Goal: Task Accomplishment & Management: Complete application form

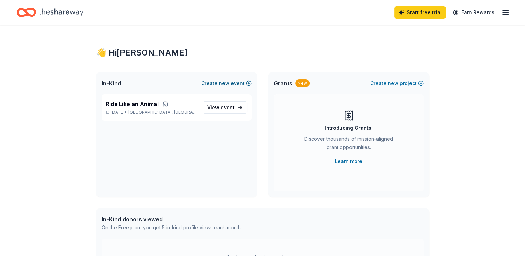
click at [235, 83] on button "Create new event" at bounding box center [226, 83] width 50 height 8
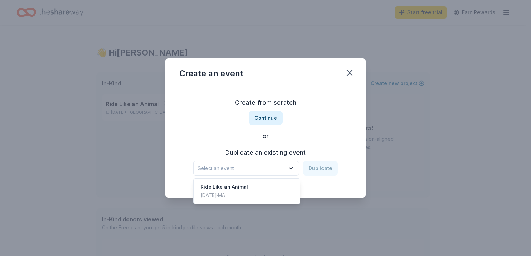
click at [260, 168] on span "Select an event" at bounding box center [241, 168] width 87 height 8
click at [224, 131] on div "Create from scratch Continue or Duplicate an existing event Select an event Dup…" at bounding box center [265, 136] width 172 height 101
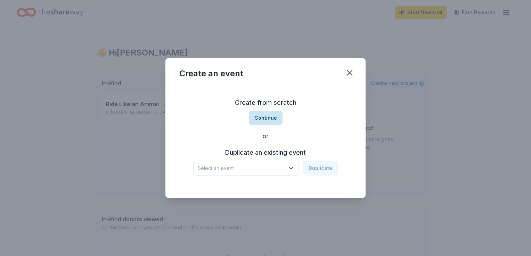
click at [263, 122] on button "Continue" at bounding box center [266, 118] width 34 height 14
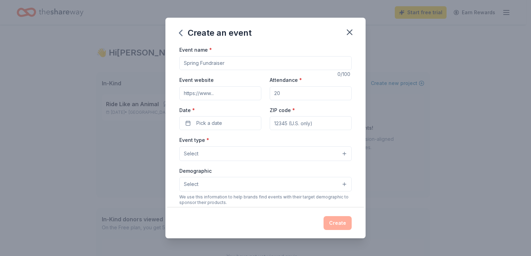
drag, startPoint x: 257, startPoint y: 62, endPoint x: 239, endPoint y: 62, distance: 18.1
click at [248, 62] on input "Event name *" at bounding box center [265, 63] width 172 height 14
type input "Designer Purrrse Bingo"
click at [219, 94] on input "Event website" at bounding box center [220, 93] width 82 height 14
paste input "[URL][DOMAIN_NAME]"
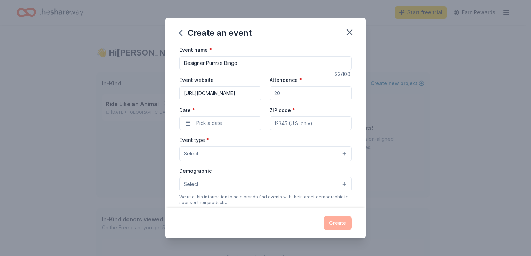
scroll to position [0, 85]
type input "[URL][DOMAIN_NAME]"
click at [297, 92] on input "Attendance *" at bounding box center [310, 93] width 82 height 14
type input "250"
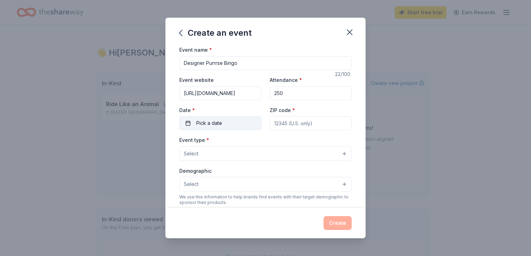
click at [232, 123] on button "Pick a date" at bounding box center [220, 123] width 82 height 14
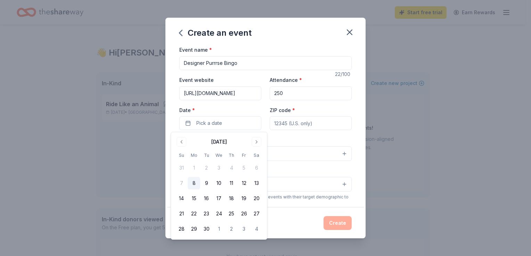
click at [196, 183] on button "8" at bounding box center [194, 183] width 13 height 13
click at [254, 145] on button "Go to next month" at bounding box center [256, 142] width 10 height 10
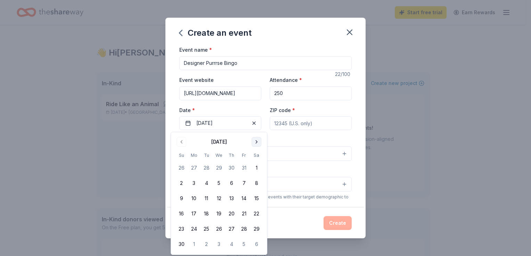
click at [254, 144] on button "Go to next month" at bounding box center [256, 142] width 10 height 10
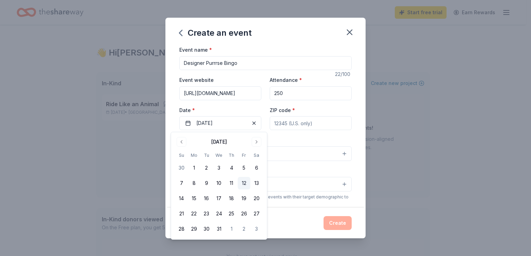
click at [242, 185] on button "12" at bounding box center [244, 183] width 13 height 13
click at [316, 140] on div "Event type * Select" at bounding box center [265, 148] width 172 height 25
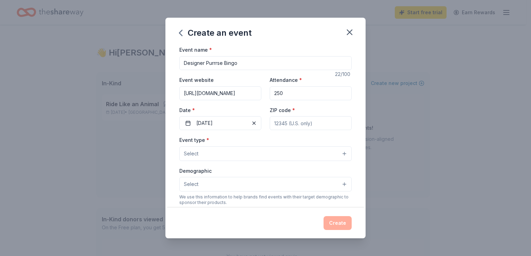
drag, startPoint x: 312, startPoint y: 126, endPoint x: 318, endPoint y: 126, distance: 5.6
click at [312, 126] on input "ZIP code *" at bounding box center [310, 123] width 82 height 14
type input "01104"
drag, startPoint x: 244, startPoint y: 141, endPoint x: 258, endPoint y: 145, distance: 14.1
click at [244, 141] on div "Event type * Select" at bounding box center [265, 148] width 172 height 25
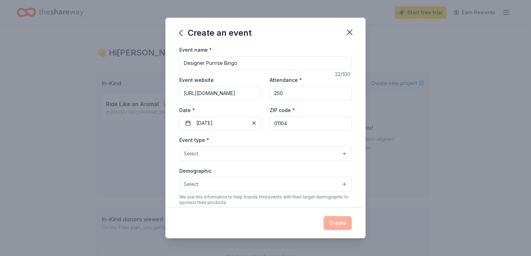
click at [290, 154] on button "Select" at bounding box center [265, 154] width 172 height 15
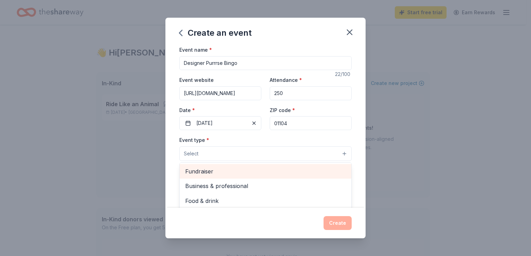
click at [285, 166] on div "Fundraiser" at bounding box center [266, 171] width 172 height 15
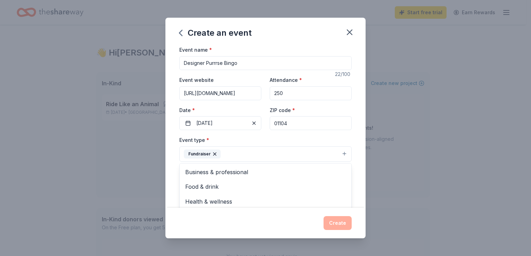
click at [167, 173] on div "Event name * Designer Purrrse Bingo 22 /100 Event website [URL][DOMAIN_NAME] At…" at bounding box center [265, 126] width 200 height 162
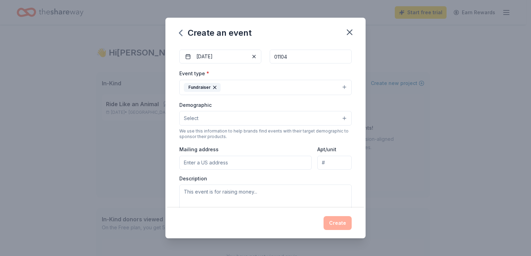
scroll to position [69, 0]
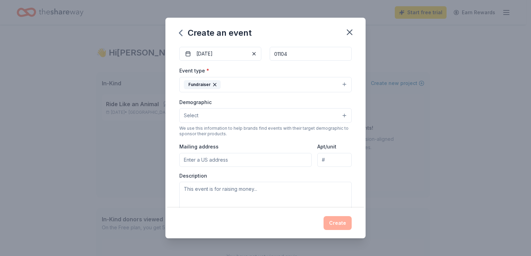
click at [264, 81] on button "Fundraiser" at bounding box center [265, 84] width 172 height 15
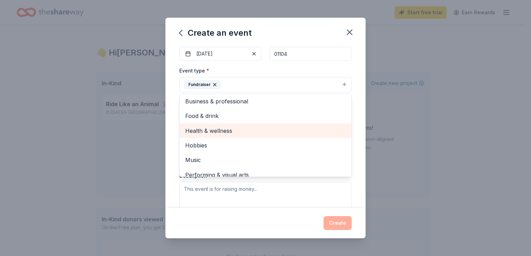
scroll to position [0, 0]
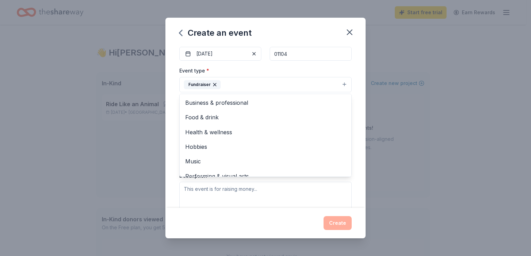
click at [175, 119] on div "Event name * Designer Purrrse Bingo 22 /100 Event website [URL][DOMAIN_NAME] At…" at bounding box center [265, 126] width 200 height 162
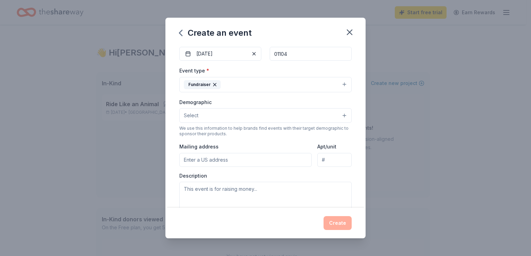
click at [207, 115] on button "Select" at bounding box center [265, 115] width 172 height 15
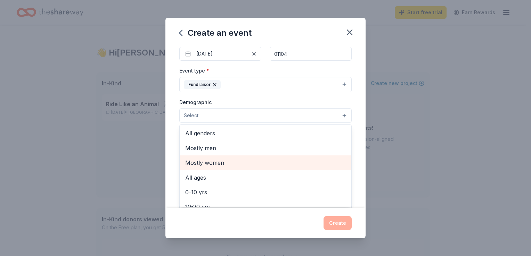
drag, startPoint x: 206, startPoint y: 166, endPoint x: 192, endPoint y: 159, distance: 16.5
click at [207, 166] on span "Mostly women" at bounding box center [265, 162] width 160 height 9
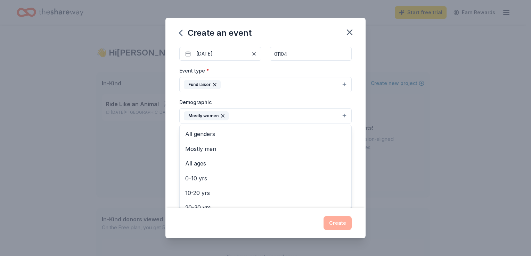
click at [169, 125] on div "Event name * Designer Purrrse Bingo 22 /100 Event website [URL][DOMAIN_NAME] At…" at bounding box center [265, 126] width 200 height 162
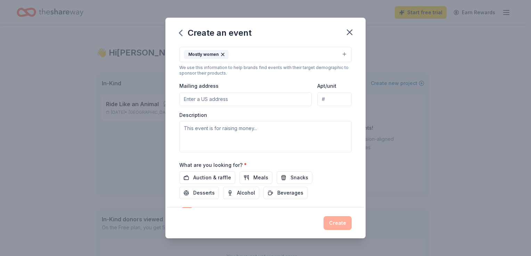
scroll to position [139, 0]
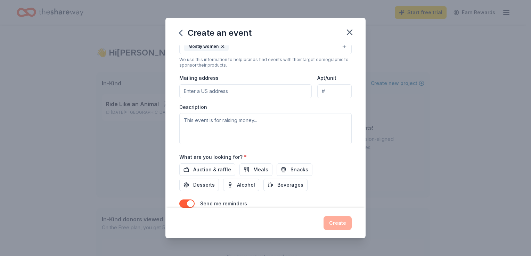
click at [233, 92] on input "Mailing address" at bounding box center [245, 91] width 132 height 14
type input "[STREET_ADDRESS]"
click at [352, 107] on div "Event name * Designer Purrrse Bingo 22 /100 Event website [URL][DOMAIN_NAME] At…" at bounding box center [265, 126] width 200 height 162
click at [249, 107] on div "Description" at bounding box center [265, 124] width 172 height 41
click at [232, 120] on textarea at bounding box center [265, 128] width 172 height 31
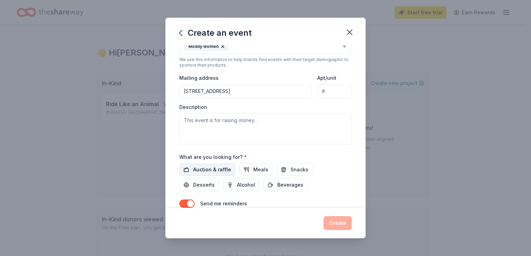
click at [213, 172] on span "Auction & raffle" at bounding box center [212, 170] width 38 height 8
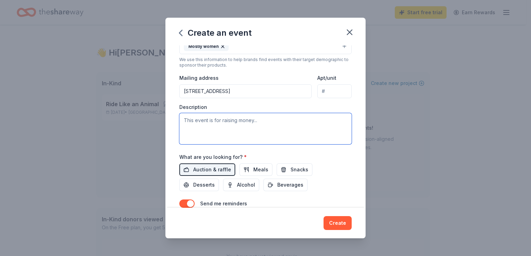
click at [236, 125] on textarea at bounding box center [265, 128] width 172 height 31
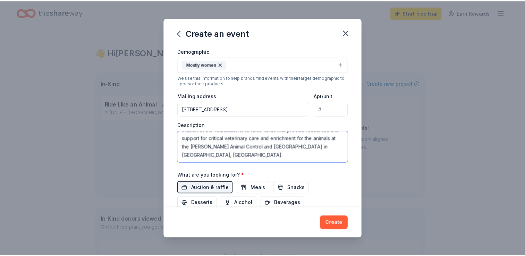
scroll to position [171, 0]
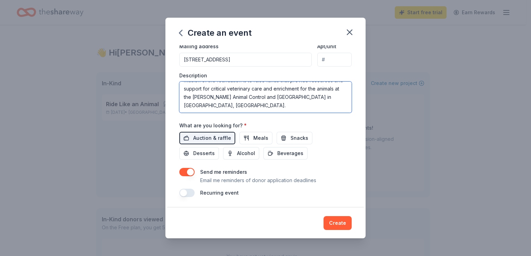
type textarea "This is a signature fundraiser for the Foundation for TJO Animals. The mission …"
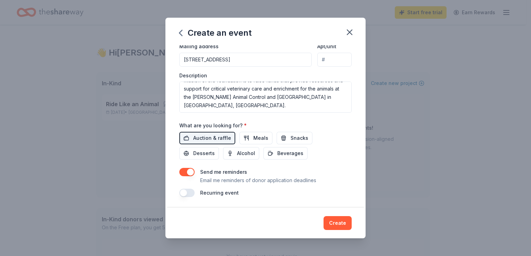
click at [185, 195] on button "button" at bounding box center [186, 193] width 15 height 8
click at [333, 221] on button "Create" at bounding box center [337, 223] width 28 height 14
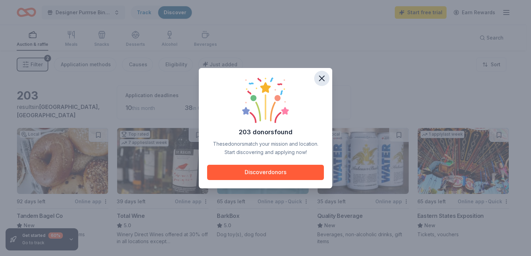
click at [322, 78] on icon "button" at bounding box center [322, 79] width 10 height 10
